Goal: Information Seeking & Learning: Learn about a topic

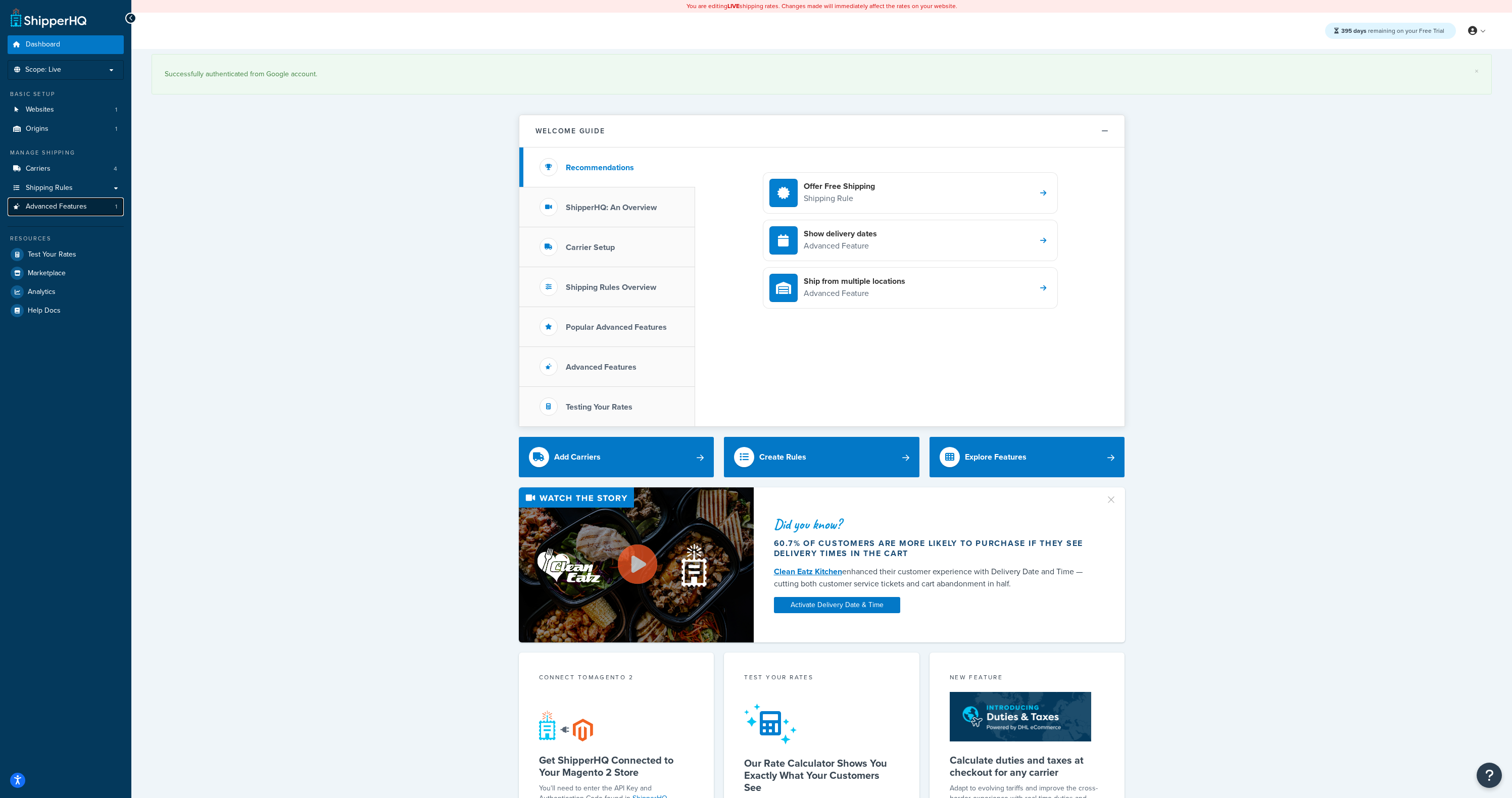
click at [70, 208] on span "Advanced Features" at bounding box center [57, 206] width 61 height 9
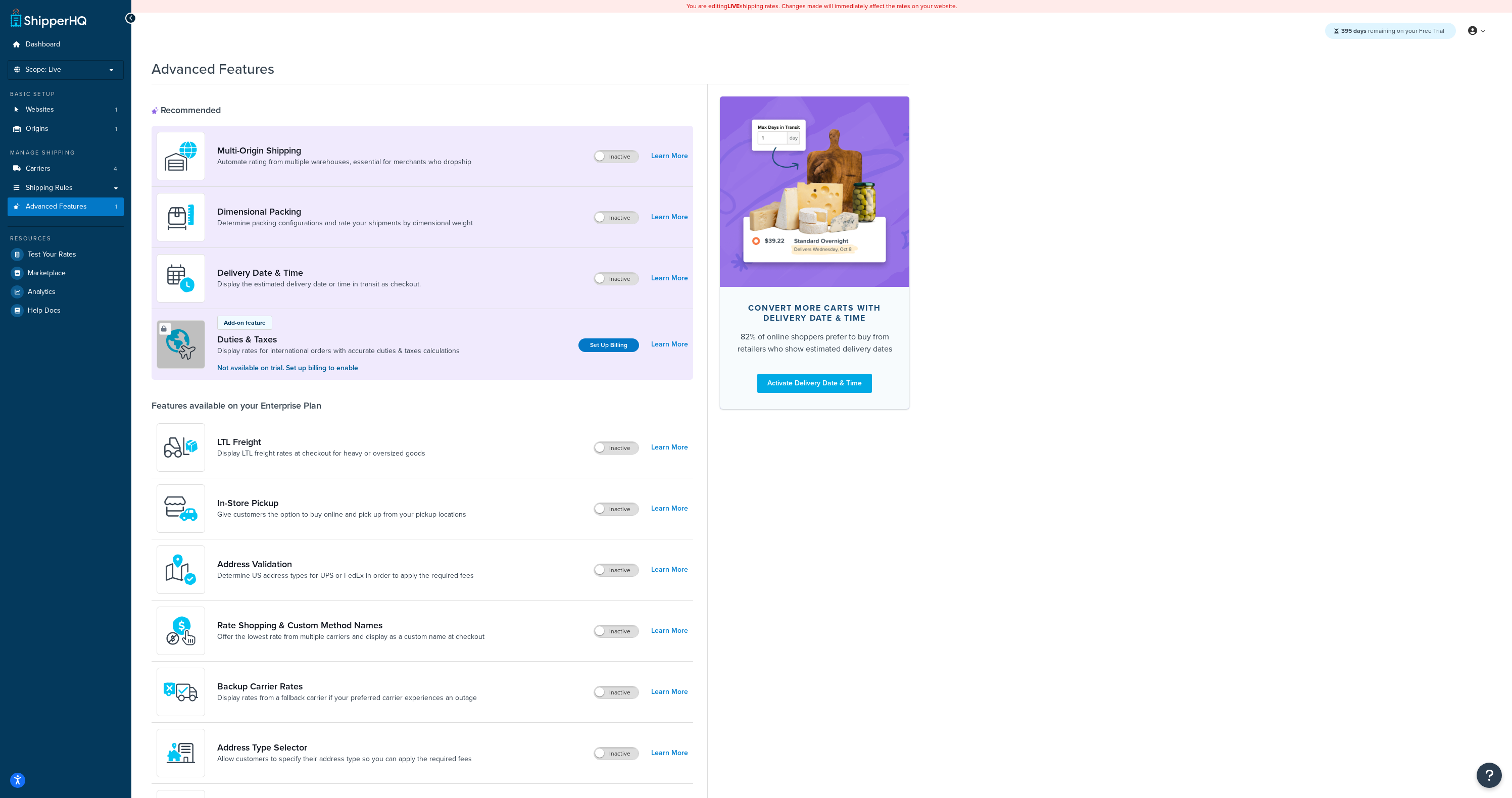
click at [883, 622] on div "Convert more carts with delivery date & time 82% of online shoppers prefer to b…" at bounding box center [808, 526] width 202 height 882
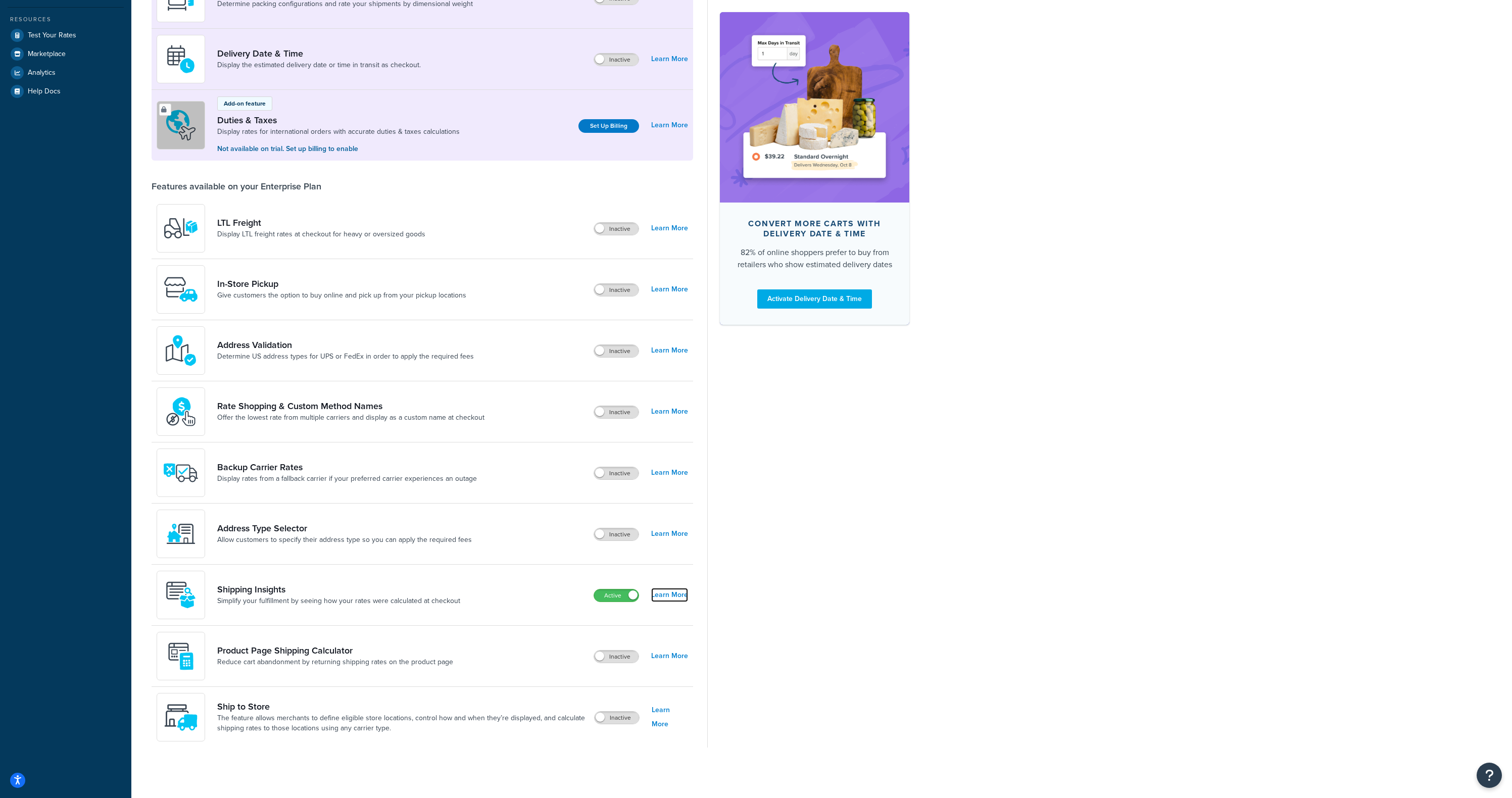
click at [676, 594] on link "Learn More" at bounding box center [670, 595] width 37 height 14
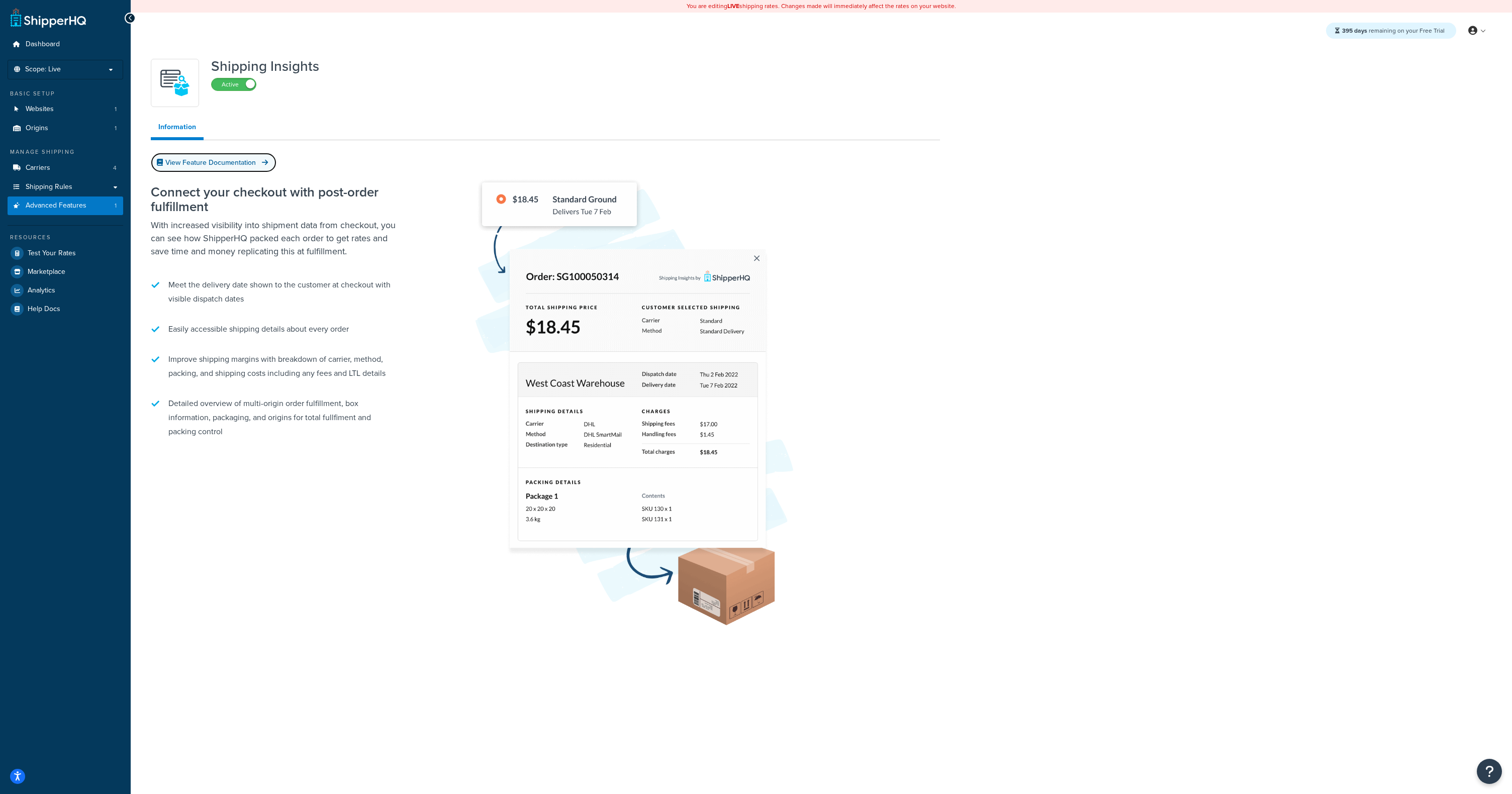
click at [243, 161] on link "View Feature Documentation" at bounding box center [214, 162] width 126 height 19
